Goal: Information Seeking & Learning: Learn about a topic

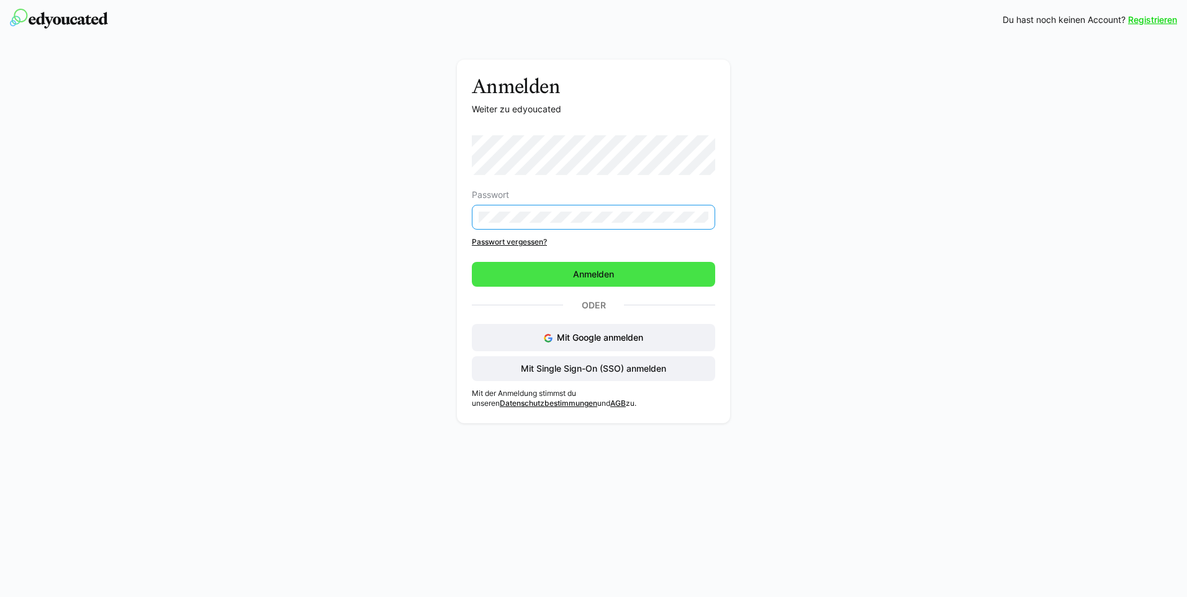
drag, startPoint x: 543, startPoint y: 269, endPoint x: 675, endPoint y: 286, distance: 133.2
click at [543, 269] on span "Anmelden" at bounding box center [593, 274] width 243 height 25
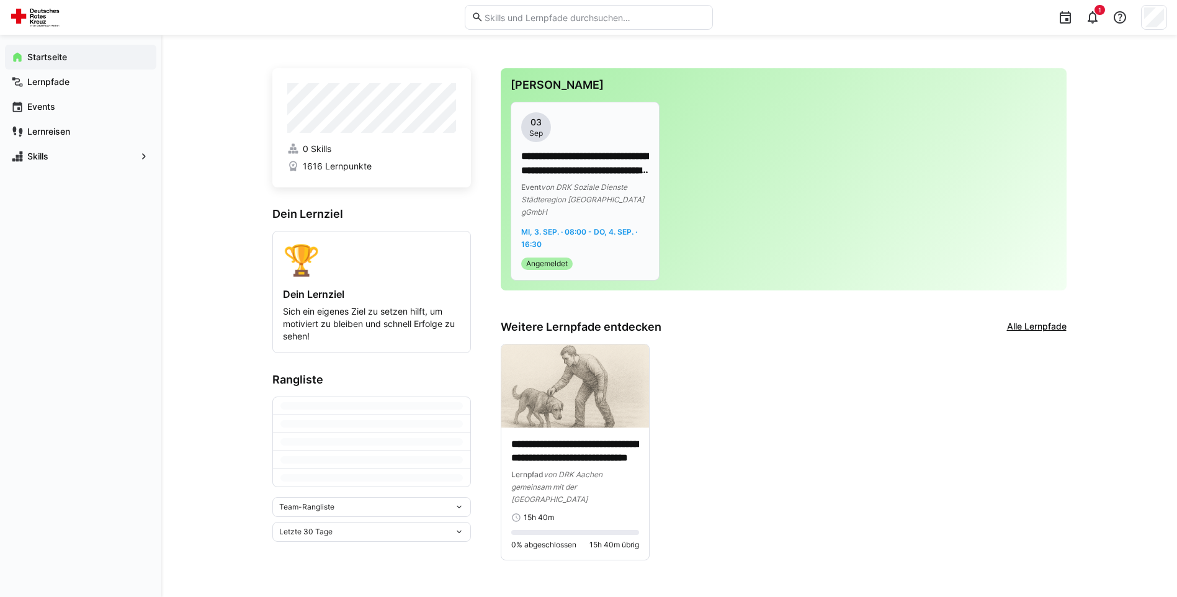
click at [651, 171] on div "**********" at bounding box center [585, 191] width 148 height 178
click at [562, 357] on img at bounding box center [576, 385] width 148 height 83
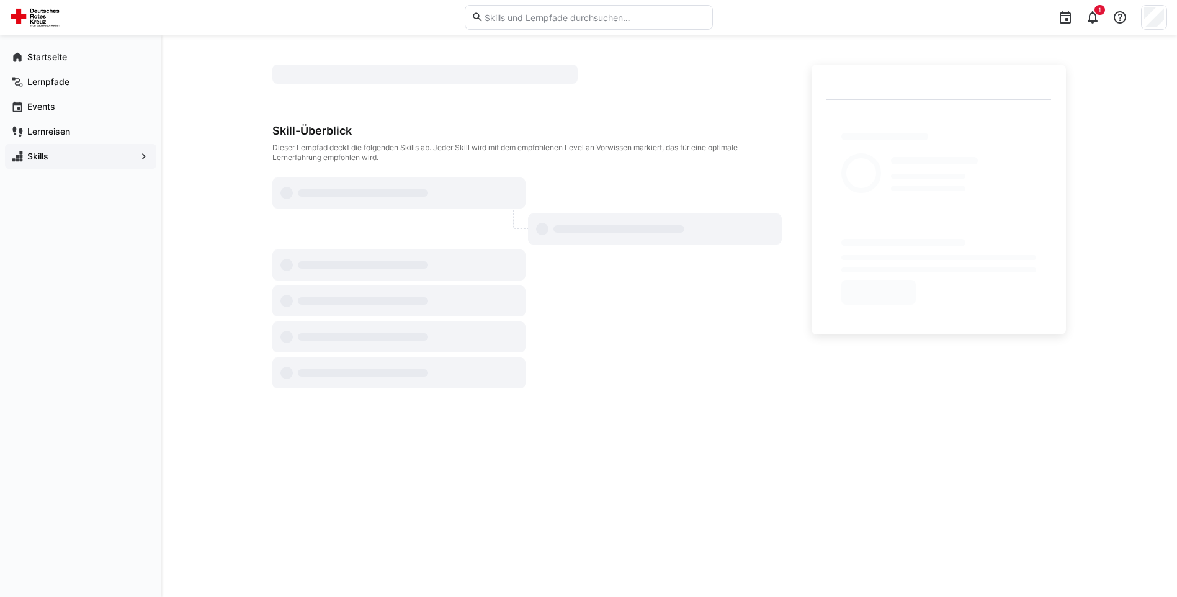
click at [58, 162] on span "Skills" at bounding box center [80, 156] width 110 height 12
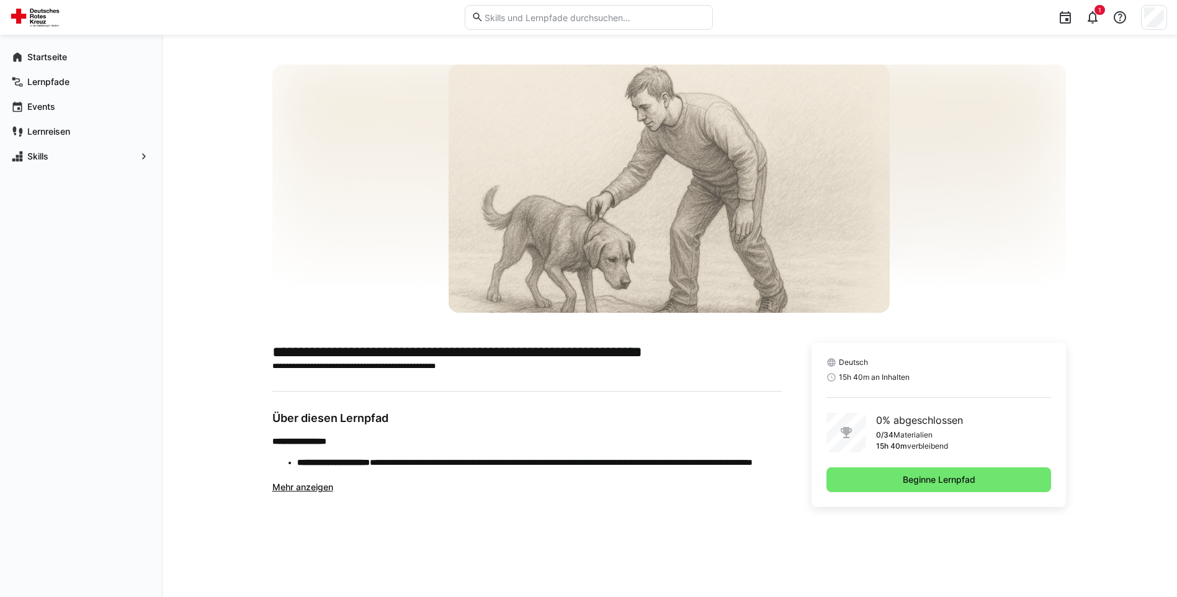
click at [293, 488] on span "Mehr anzeigen" at bounding box center [302, 487] width 61 height 11
